Goal: Answer question/provide support

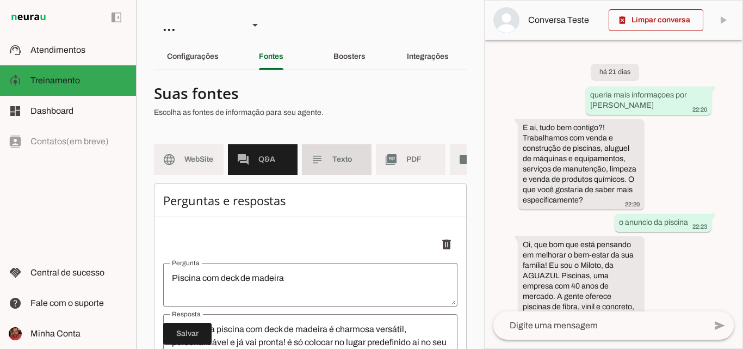
scroll to position [402, 0]
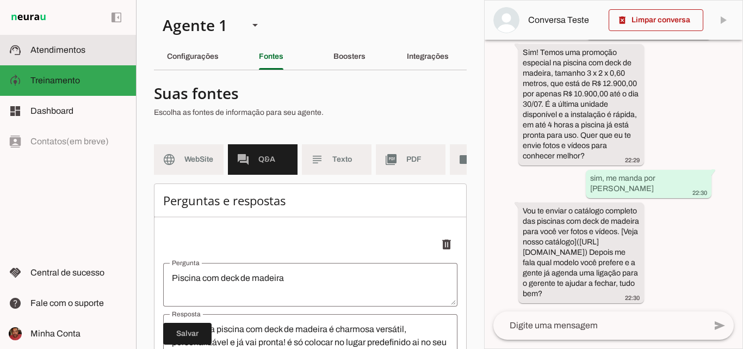
click at [67, 53] on span "Atendimentos" at bounding box center [57, 49] width 55 height 9
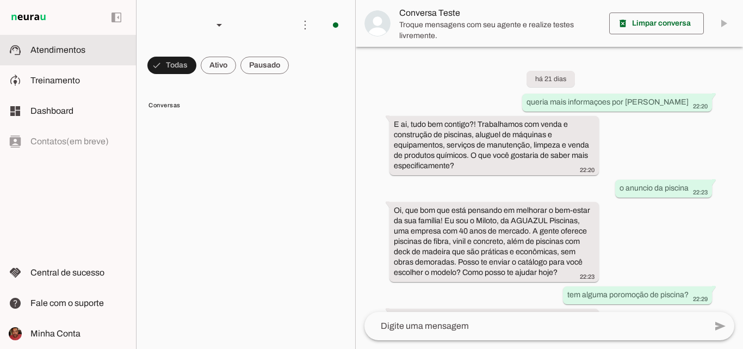
scroll to position [161, 0]
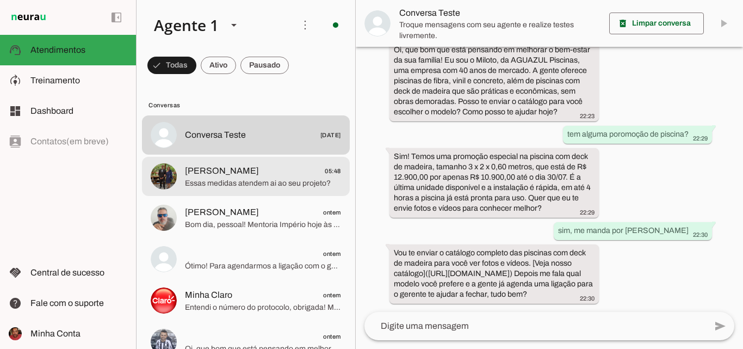
click at [253, 175] on span "[PERSON_NAME] 05:48" at bounding box center [263, 171] width 156 height 14
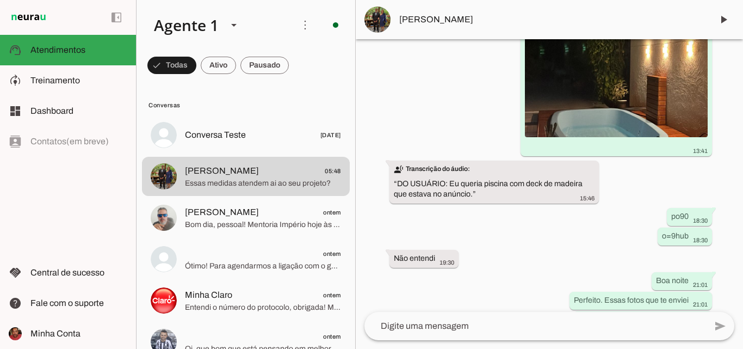
scroll to position [1457, 0]
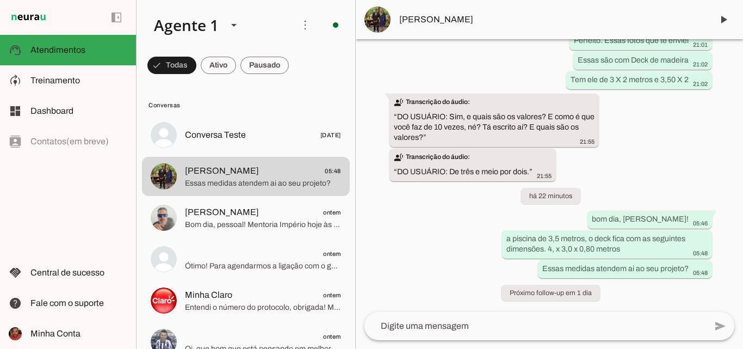
click at [434, 252] on div "Agente ativado há 1 dia Olá! Tenho interesse e queria mais informações, por fav…" at bounding box center [549, 175] width 387 height 273
